Goal: Share content: Share content

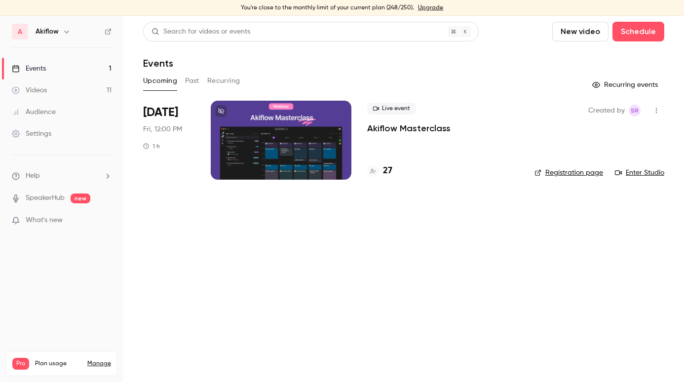
click at [434, 127] on p "Akiflow Masterclass" at bounding box center [408, 128] width 83 height 12
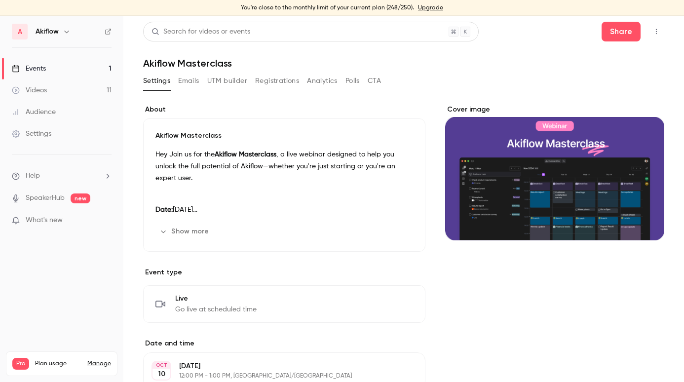
click at [658, 29] on icon "button" at bounding box center [656, 31] width 8 height 7
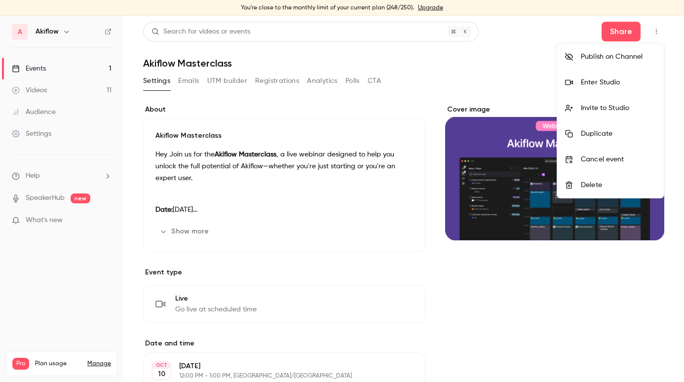
click at [486, 80] on div at bounding box center [342, 191] width 684 height 382
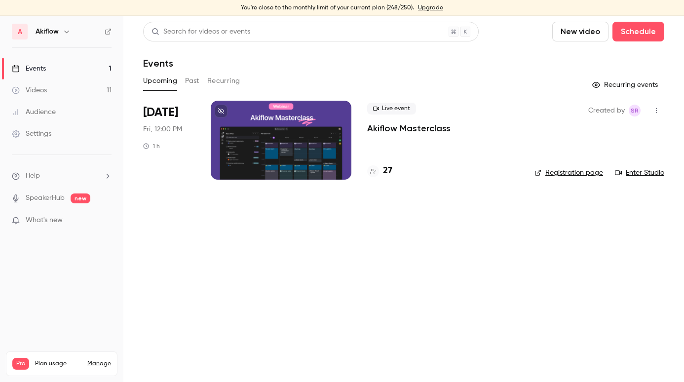
click at [655, 108] on icon "button" at bounding box center [656, 110] width 8 height 7
click at [613, 135] on div "Share" at bounding box center [618, 136] width 75 height 10
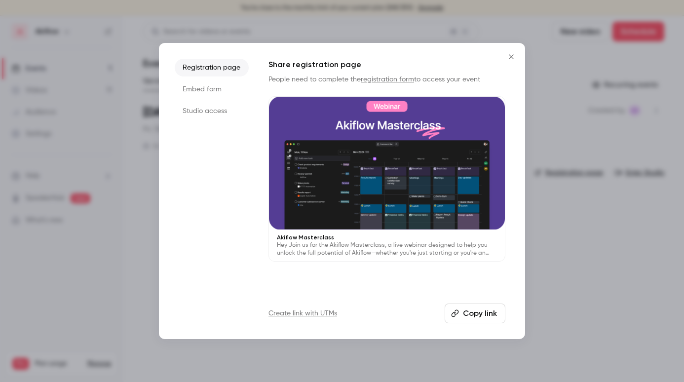
click at [481, 317] on button "Copy link" at bounding box center [475, 313] width 61 height 20
click at [590, 275] on div at bounding box center [342, 191] width 684 height 382
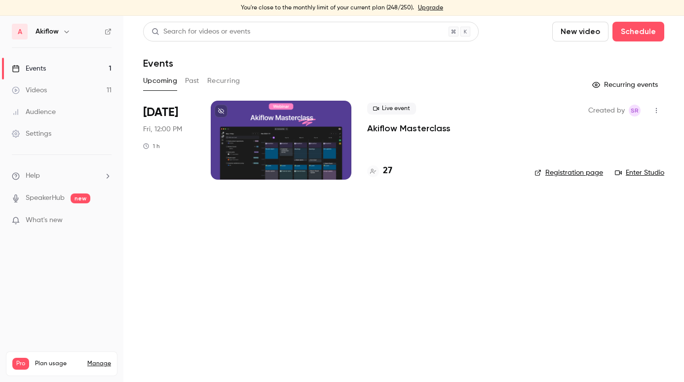
click at [660, 110] on icon "button" at bounding box center [656, 110] width 8 height 7
click at [606, 136] on div "Share" at bounding box center [618, 136] width 75 height 10
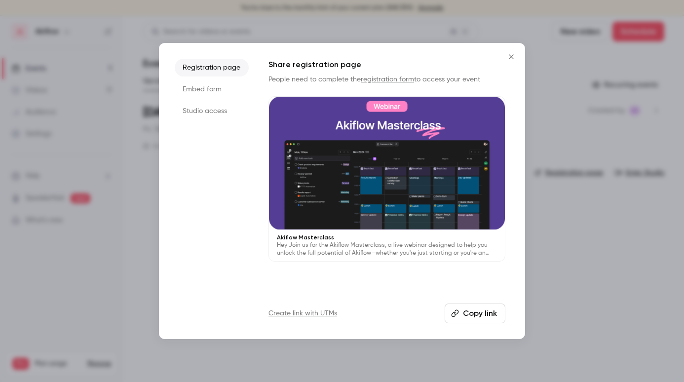
click at [475, 312] on button "Copy link" at bounding box center [475, 313] width 61 height 20
click at [481, 313] on button "Copy link" at bounding box center [475, 313] width 61 height 20
click at [474, 313] on button "Copy link" at bounding box center [475, 313] width 61 height 20
click at [511, 57] on icon "Close" at bounding box center [511, 57] width 12 height 8
